Goal: Task Accomplishment & Management: Manage account settings

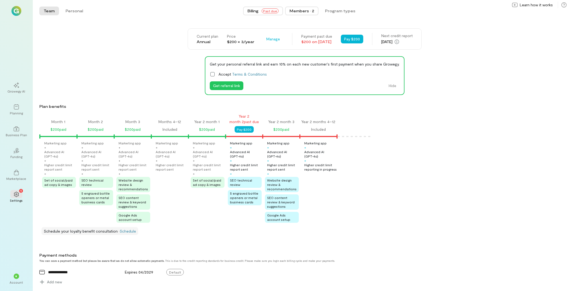
click at [309, 11] on div "Members · 2" at bounding box center [302, 10] width 25 height 5
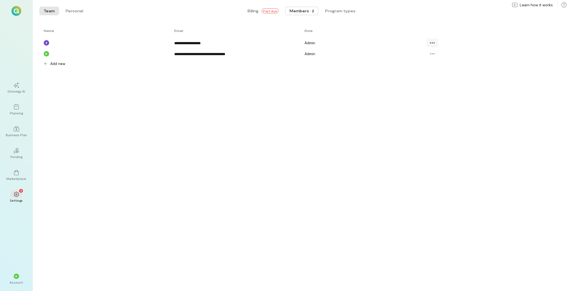
click at [432, 44] on icon at bounding box center [432, 42] width 5 height 5
click at [445, 79] on span "Resend invite" at bounding box center [450, 76] width 23 height 5
click at [256, 10] on span "Billing" at bounding box center [253, 10] width 11 height 5
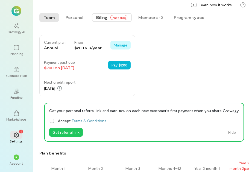
click at [123, 48] on span "Manage" at bounding box center [121, 44] width 14 height 5
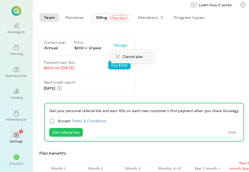
click at [142, 60] on span "Cancel plan" at bounding box center [133, 56] width 20 height 5
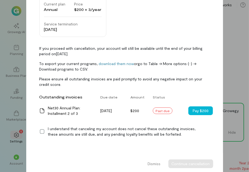
scroll to position [42, 0]
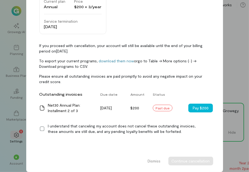
click at [39, 128] on icon at bounding box center [41, 128] width 5 height 5
click at [178, 161] on button "Continue cancellation" at bounding box center [190, 161] width 45 height 9
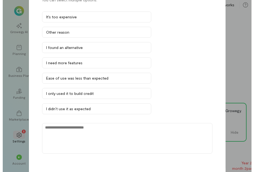
scroll to position [52, 0]
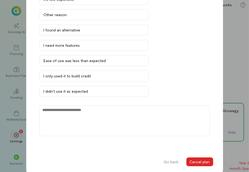
click at [195, 161] on button "Cancel plan" at bounding box center [199, 161] width 27 height 9
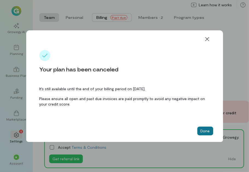
click at [209, 129] on button "Done" at bounding box center [205, 130] width 16 height 9
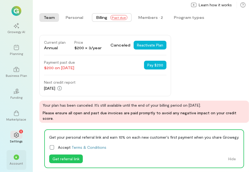
click at [21, 162] on div "Account" at bounding box center [16, 163] width 13 height 4
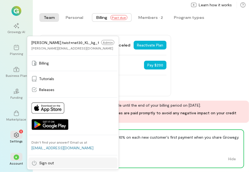
click at [42, 159] on link "Sign out" at bounding box center [72, 162] width 89 height 11
